Goal: Task Accomplishment & Management: Use online tool/utility

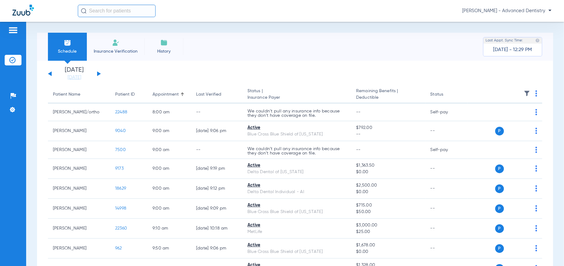
click at [98, 74] on button at bounding box center [99, 73] width 4 height 5
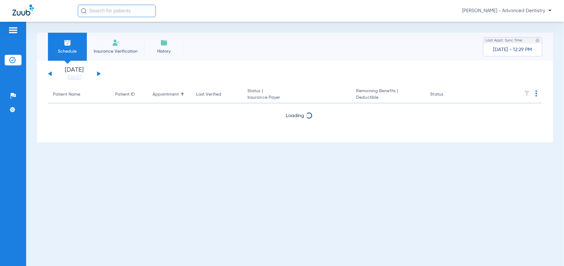
click at [98, 74] on button at bounding box center [99, 73] width 4 height 5
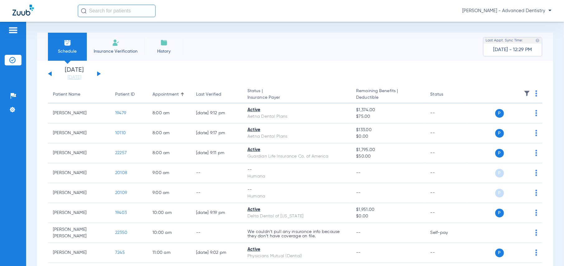
click at [98, 74] on button at bounding box center [99, 73] width 4 height 5
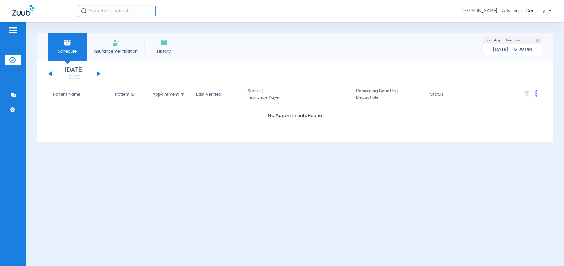
click at [98, 74] on button at bounding box center [99, 73] width 4 height 5
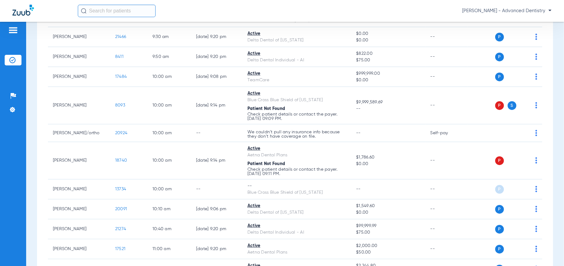
scroll to position [187, 0]
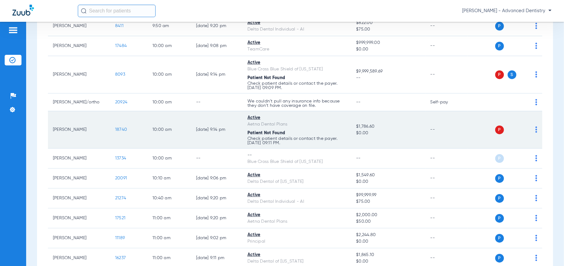
click at [324, 133] on div "Patient Not Found" at bounding box center [297, 133] width 99 height 7
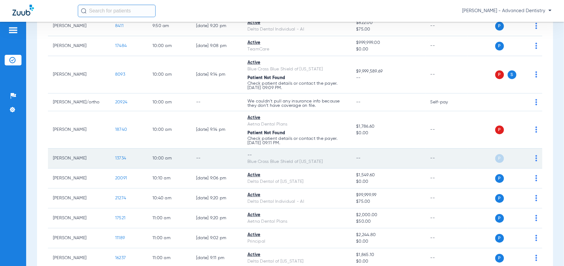
click at [383, 163] on td "--" at bounding box center [388, 159] width 74 height 20
click at [533, 157] on td "P S" at bounding box center [505, 159] width 75 height 20
click at [536, 158] on img at bounding box center [537, 158] width 2 height 6
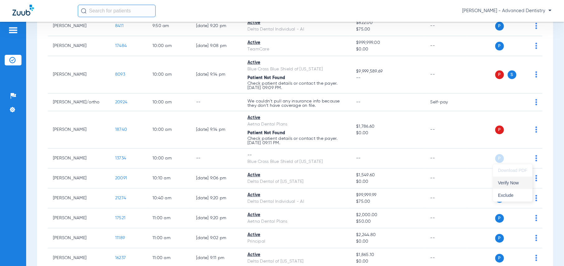
click at [506, 183] on span "Verify Now" at bounding box center [512, 183] width 29 height 4
